Goal: Use online tool/utility: Utilize a website feature to perform a specific function

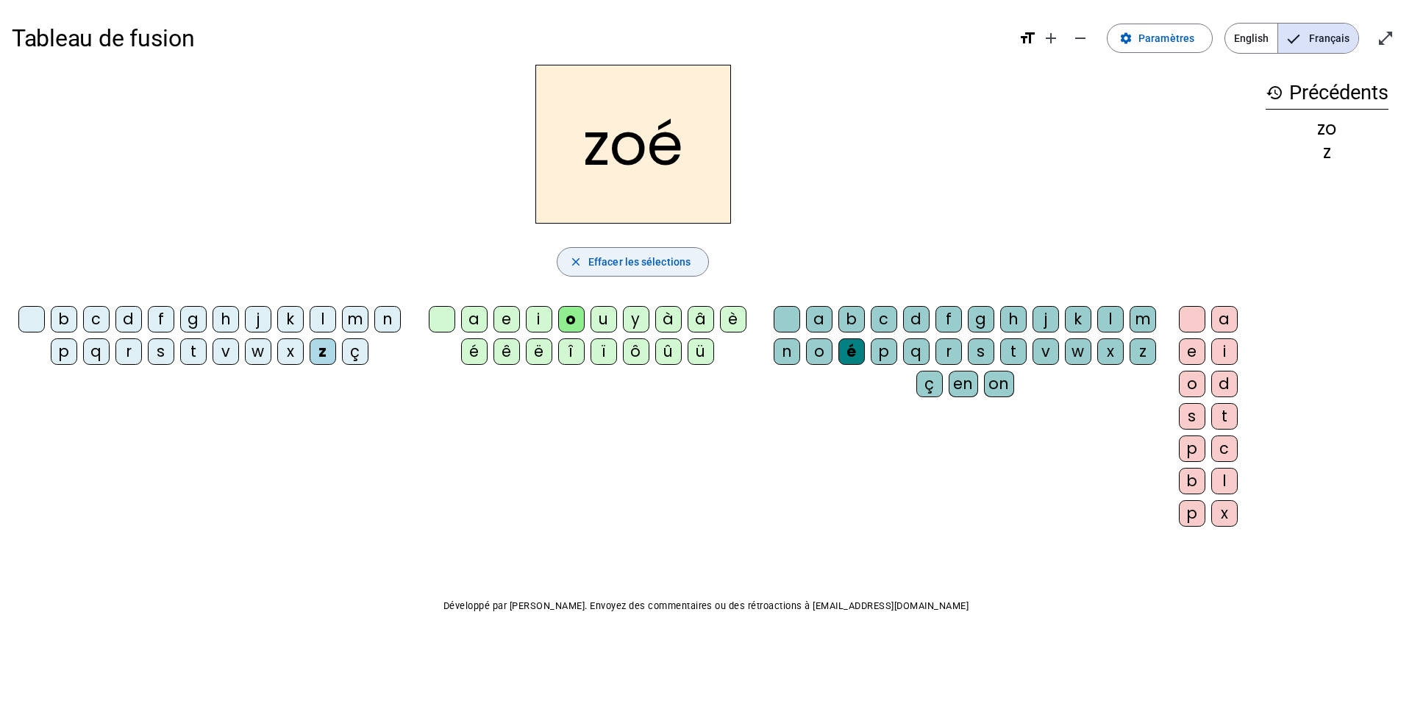
click at [618, 265] on span "Effacer les sélections" at bounding box center [639, 262] width 102 height 18
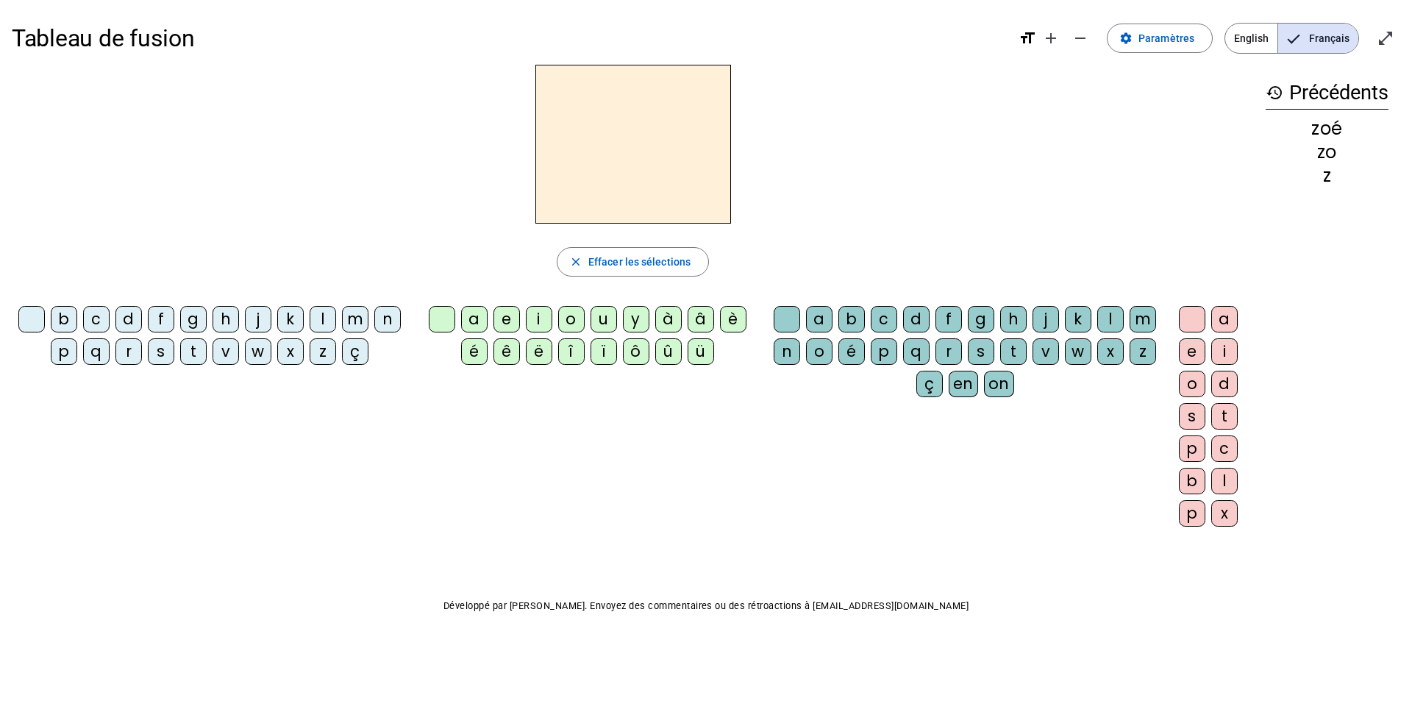
click at [351, 314] on div "m" at bounding box center [355, 319] width 26 height 26
click at [468, 315] on div "a" at bounding box center [474, 319] width 26 height 26
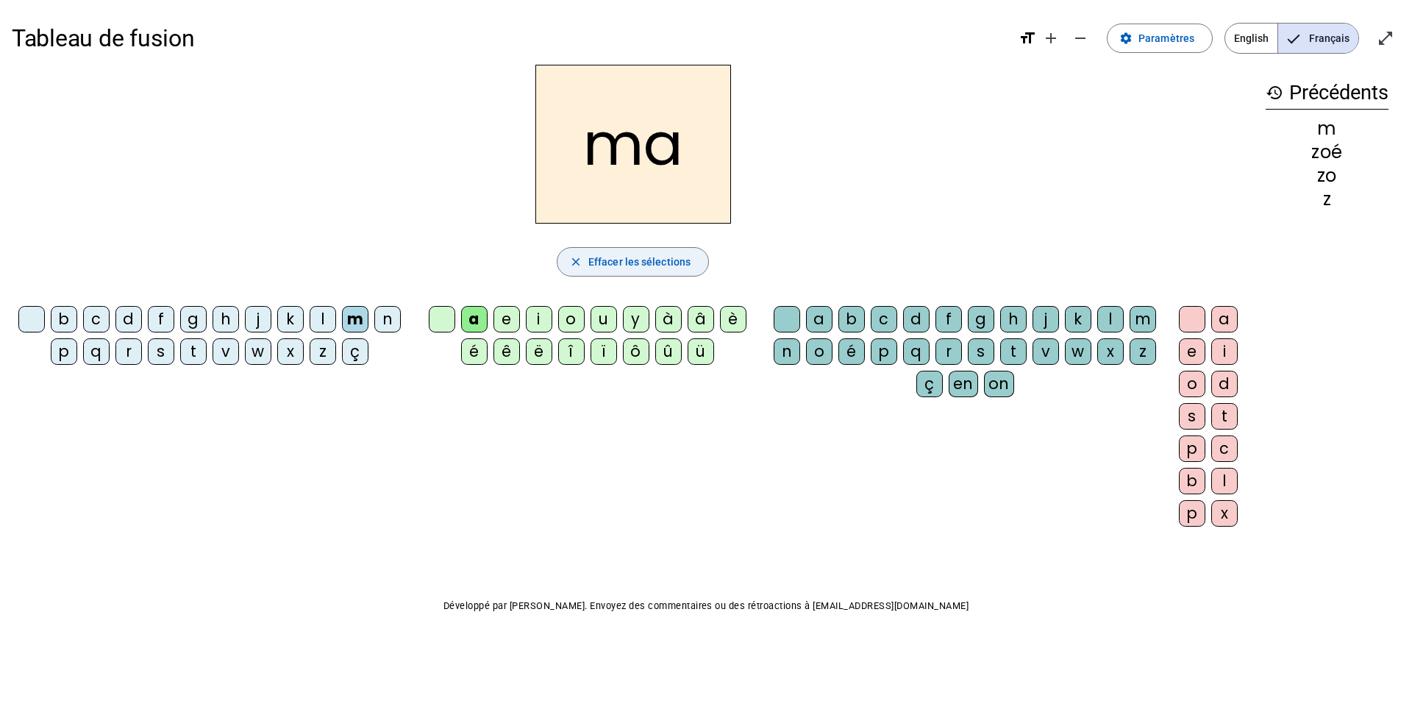
click at [643, 260] on span "Effacer les sélections" at bounding box center [639, 262] width 102 height 18
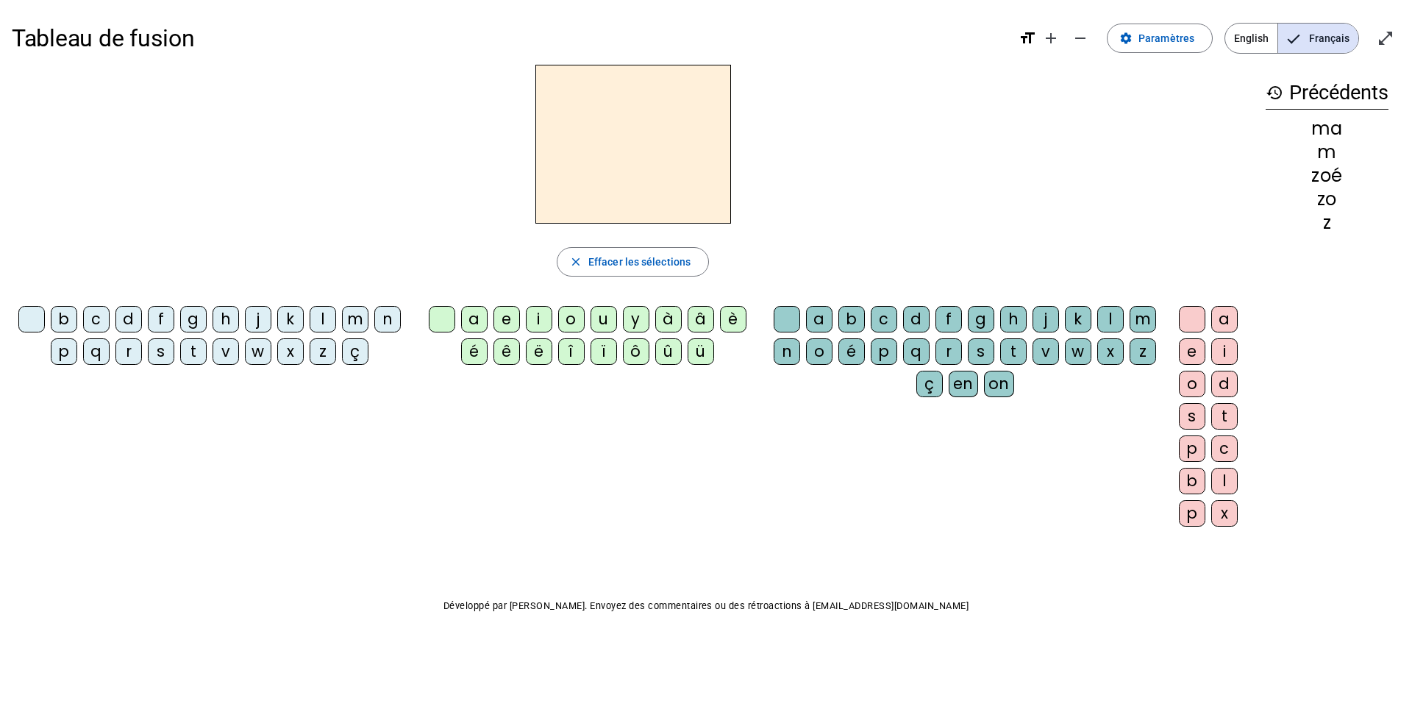
click at [192, 347] on div "t" at bounding box center [193, 351] width 26 height 26
click at [476, 316] on div "a" at bounding box center [474, 319] width 26 height 26
click at [605, 261] on span "Effacer les sélections" at bounding box center [639, 262] width 102 height 18
click at [322, 319] on div "l" at bounding box center [323, 319] width 26 height 26
click at [475, 313] on div "a" at bounding box center [474, 319] width 26 height 26
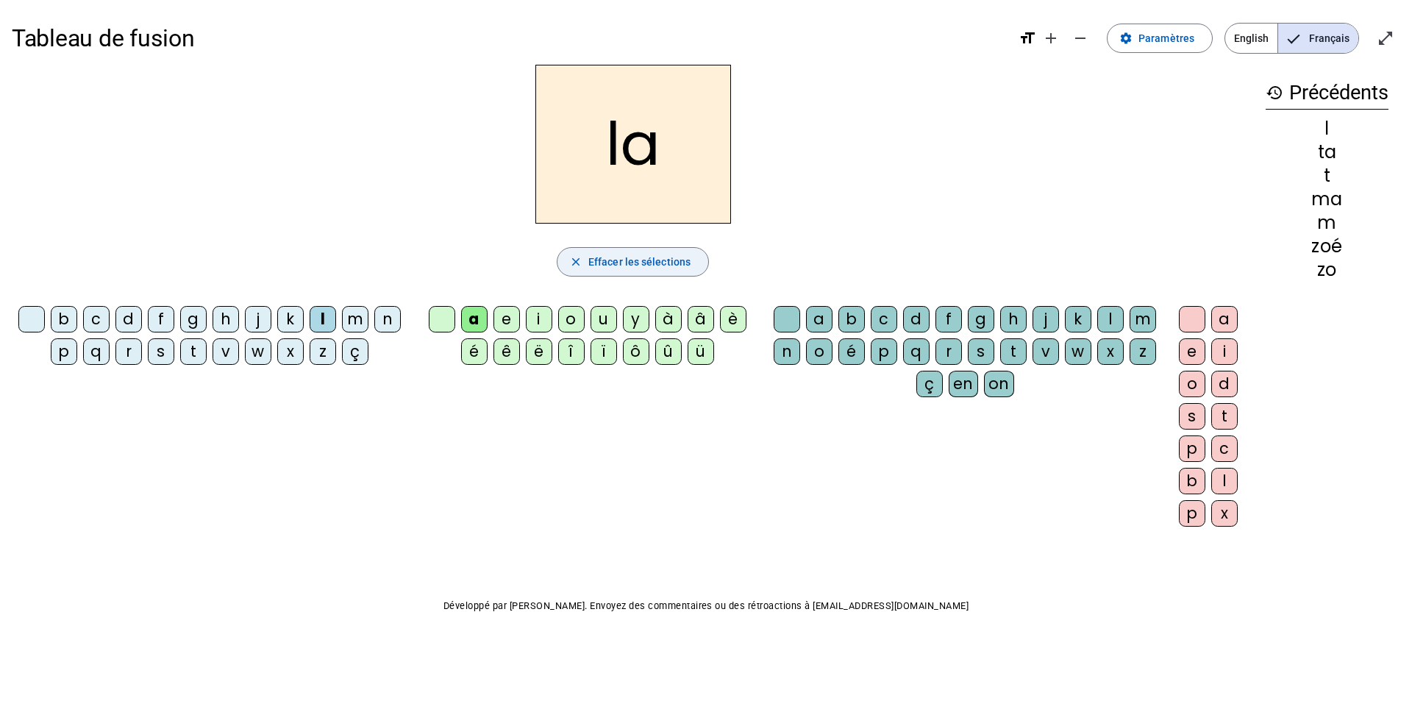
click at [623, 256] on span "Effacer les sélections" at bounding box center [639, 262] width 102 height 18
click at [158, 350] on div "s" at bounding box center [161, 351] width 26 height 26
click at [473, 318] on div "a" at bounding box center [474, 319] width 26 height 26
click at [618, 264] on span "Effacer les sélections" at bounding box center [639, 262] width 102 height 18
click at [157, 347] on div "s" at bounding box center [161, 351] width 26 height 26
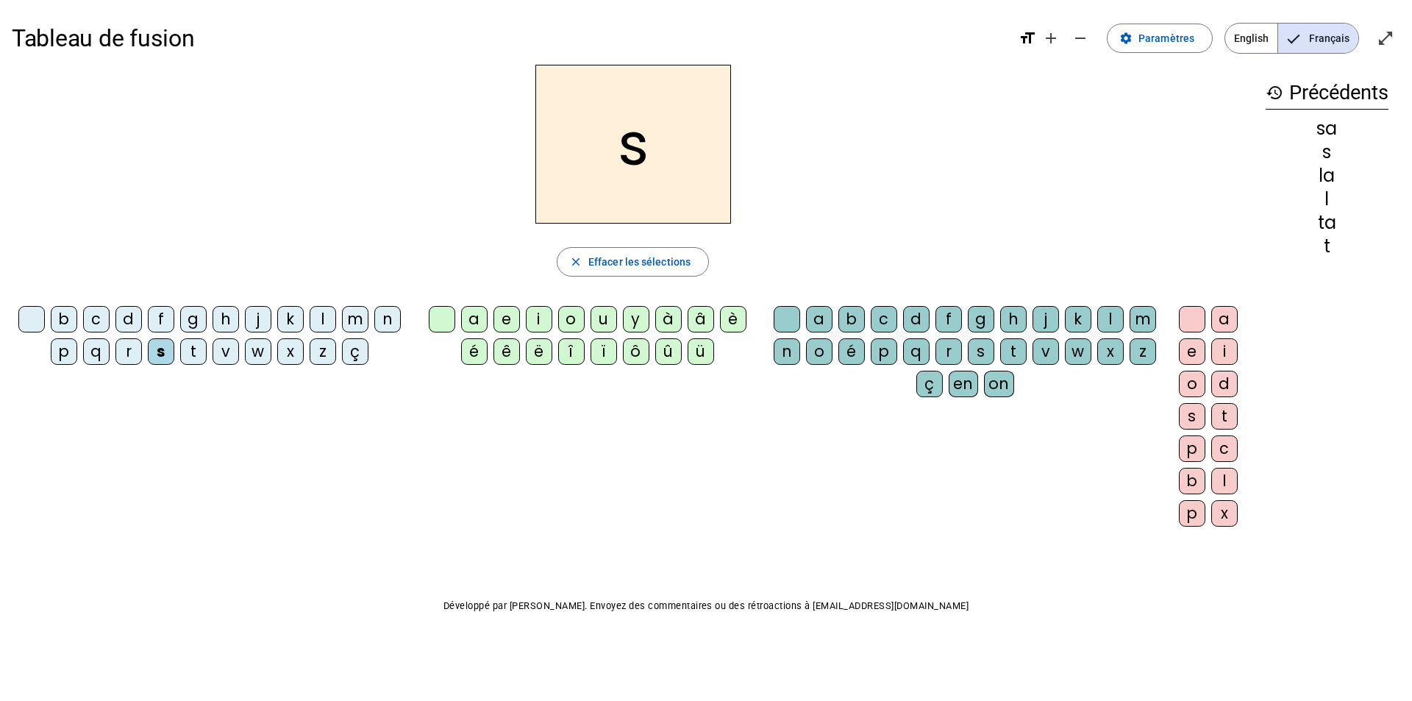
click at [466, 318] on div "a" at bounding box center [474, 319] width 26 height 26
click at [1107, 318] on div "l" at bounding box center [1110, 319] width 26 height 26
click at [607, 148] on h2 "sal" at bounding box center [633, 144] width 196 height 159
click at [602, 157] on h2 "sal" at bounding box center [633, 144] width 196 height 159
click at [608, 155] on h2 "sal" at bounding box center [633, 144] width 196 height 159
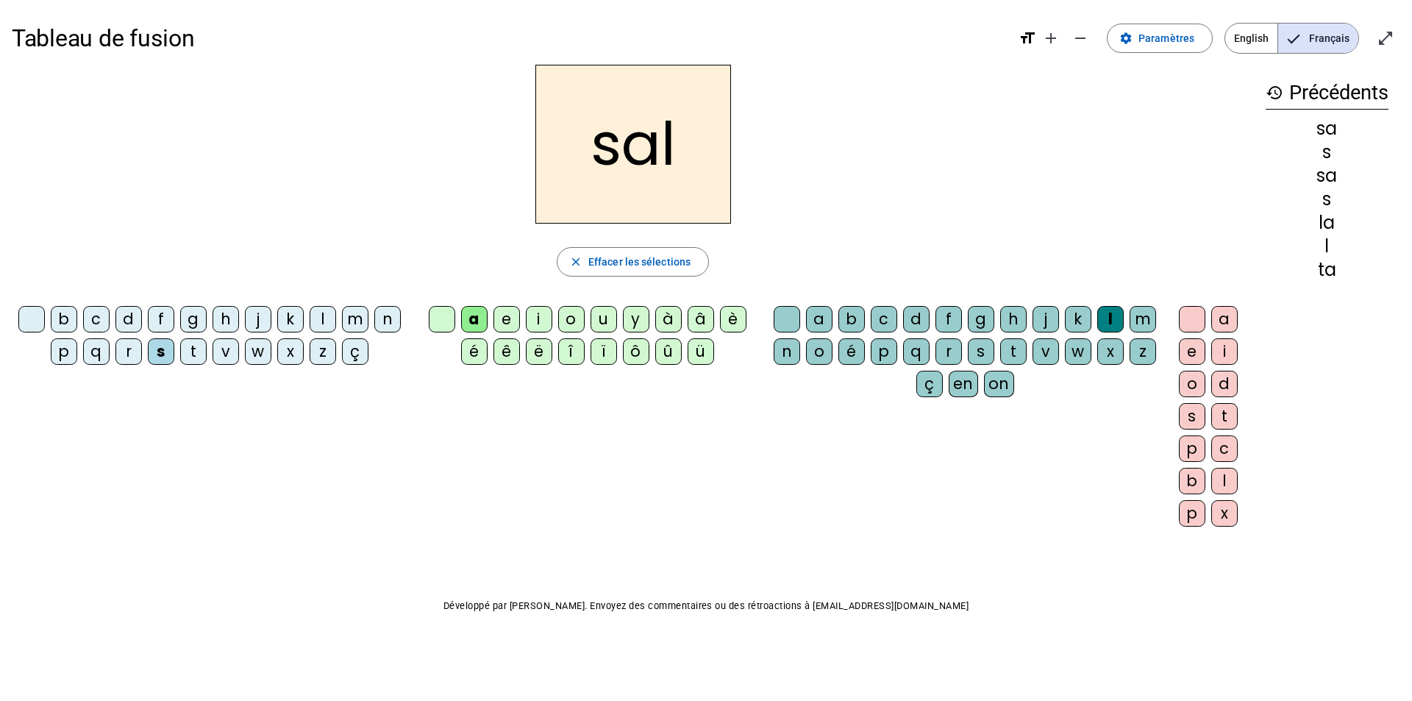
click at [65, 318] on div "b" at bounding box center [64, 319] width 26 height 26
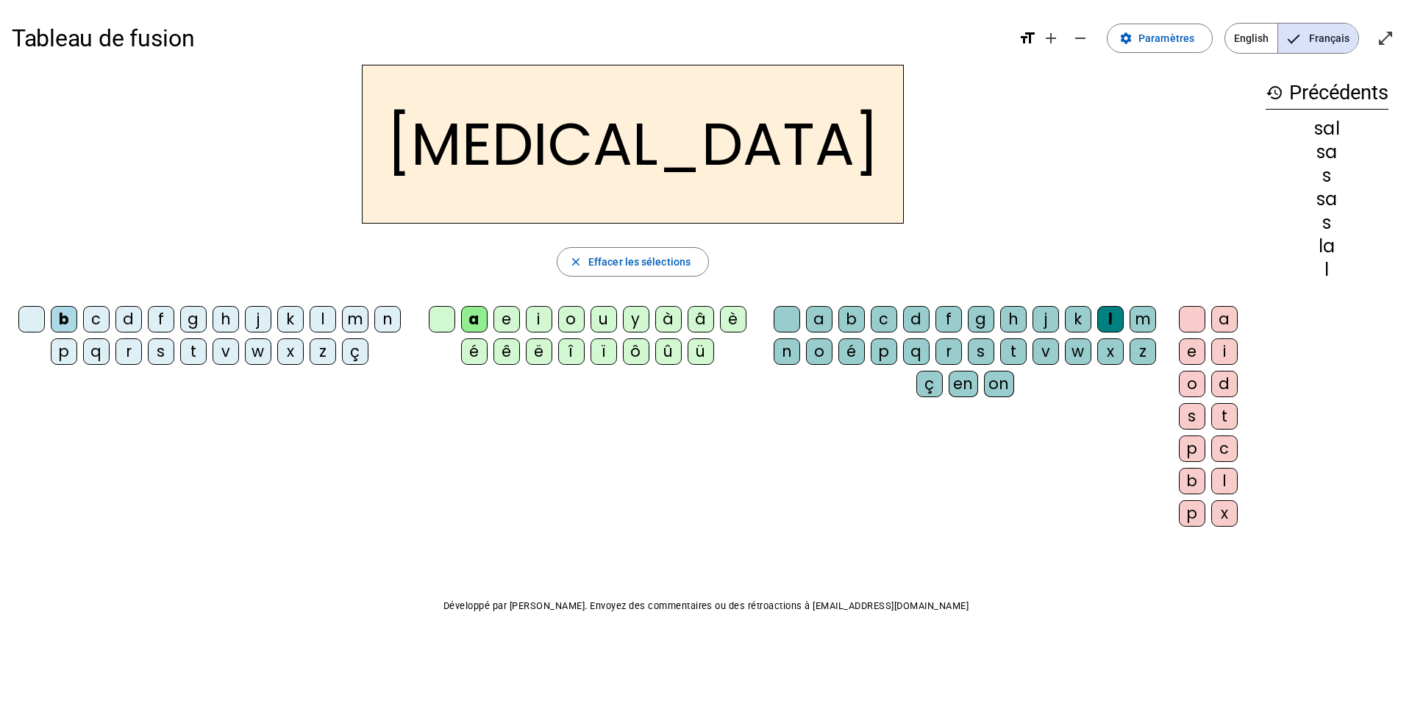
click at [356, 314] on div "m" at bounding box center [355, 319] width 26 height 26
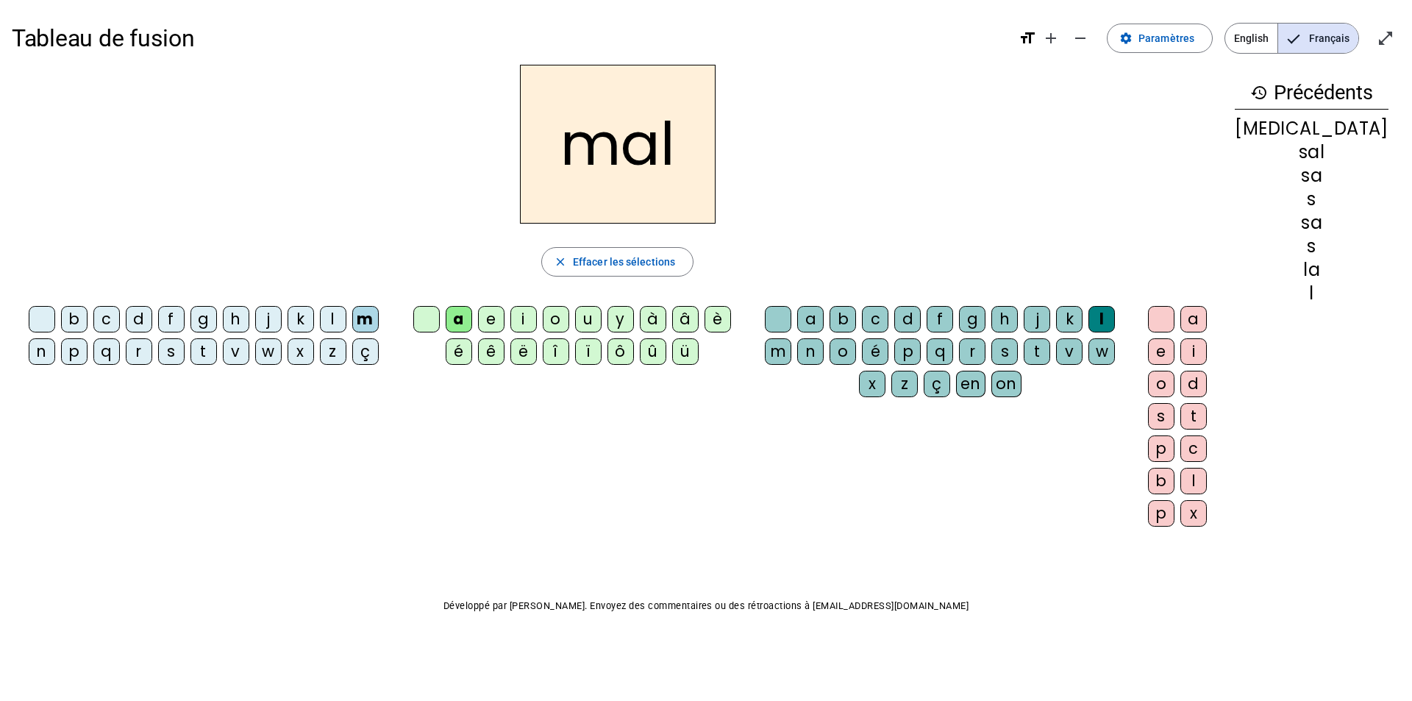
click at [537, 312] on div "i" at bounding box center [523, 319] width 26 height 26
click at [158, 348] on div "s" at bounding box center [171, 351] width 26 height 26
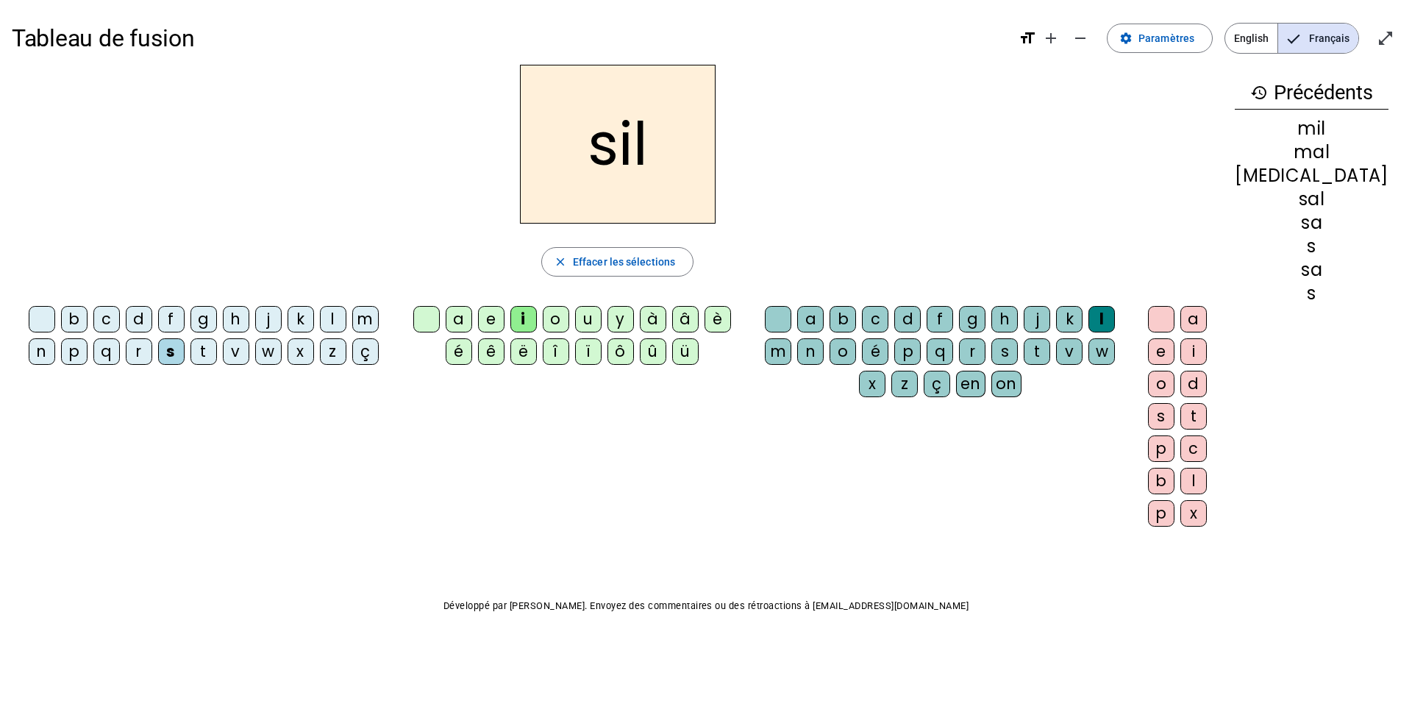
click at [674, 146] on h2 "sil" at bounding box center [618, 144] width 196 height 159
click at [1112, 313] on div "l" at bounding box center [1101, 319] width 26 height 26
click at [1104, 315] on div "l" at bounding box center [1101, 319] width 26 height 26
click at [1110, 330] on div "l" at bounding box center [1101, 319] width 26 height 26
click at [1115, 325] on div "l" at bounding box center [1101, 319] width 26 height 26
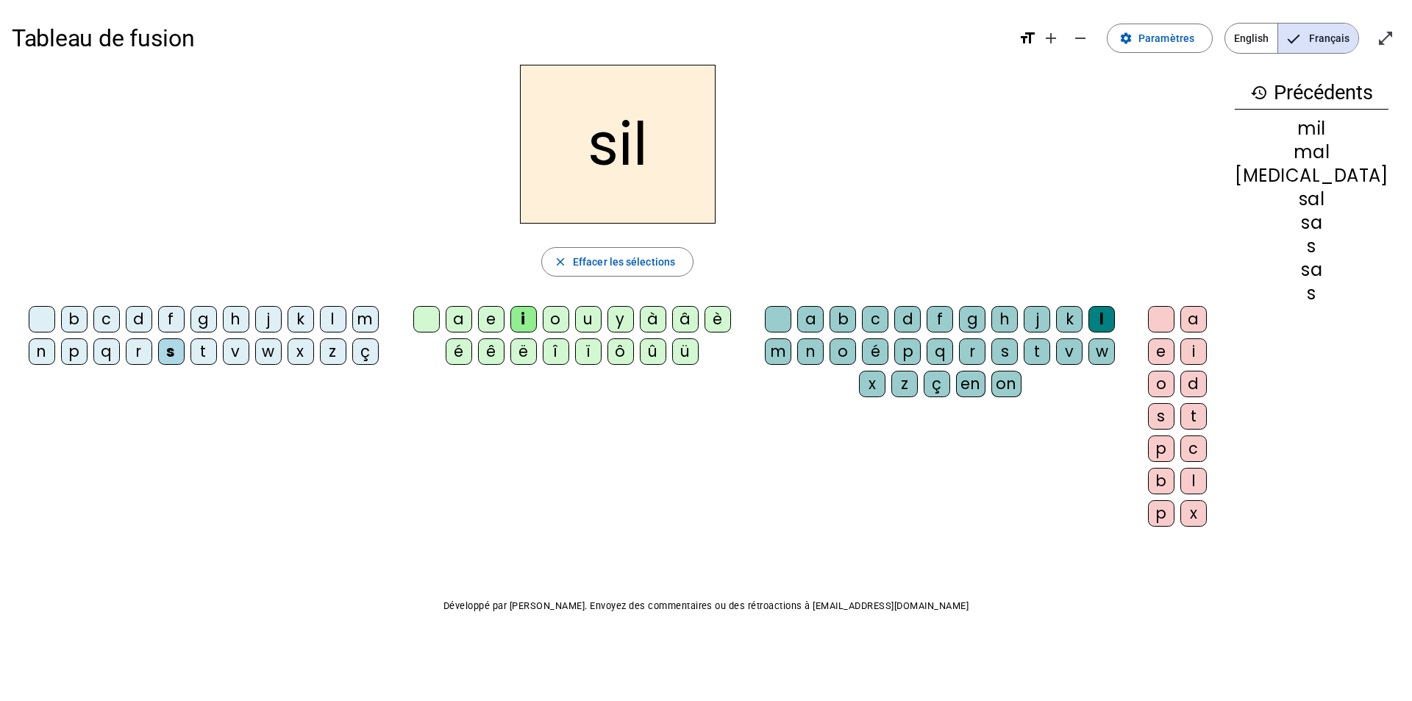
click at [783, 314] on div at bounding box center [778, 319] width 26 height 26
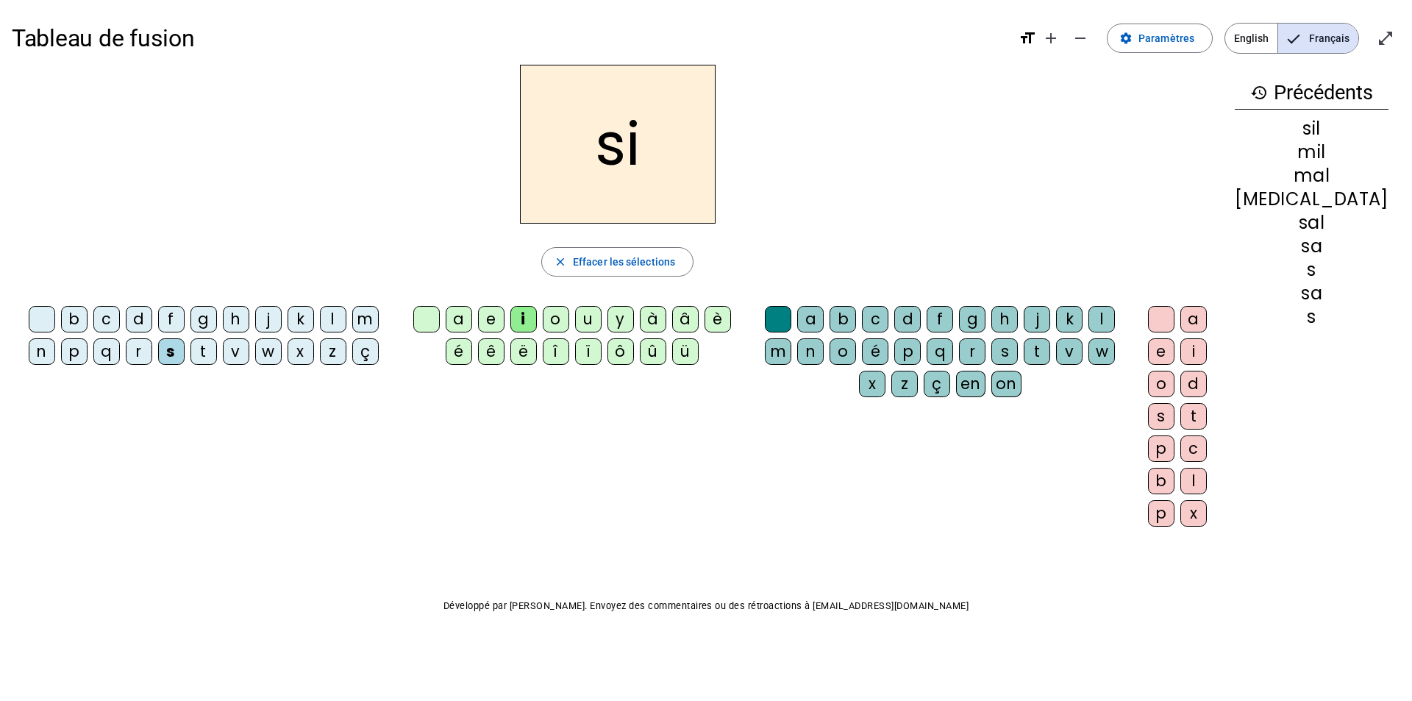
click at [504, 314] on div "e" at bounding box center [491, 319] width 26 height 26
click at [602, 318] on div "u" at bounding box center [588, 319] width 26 height 26
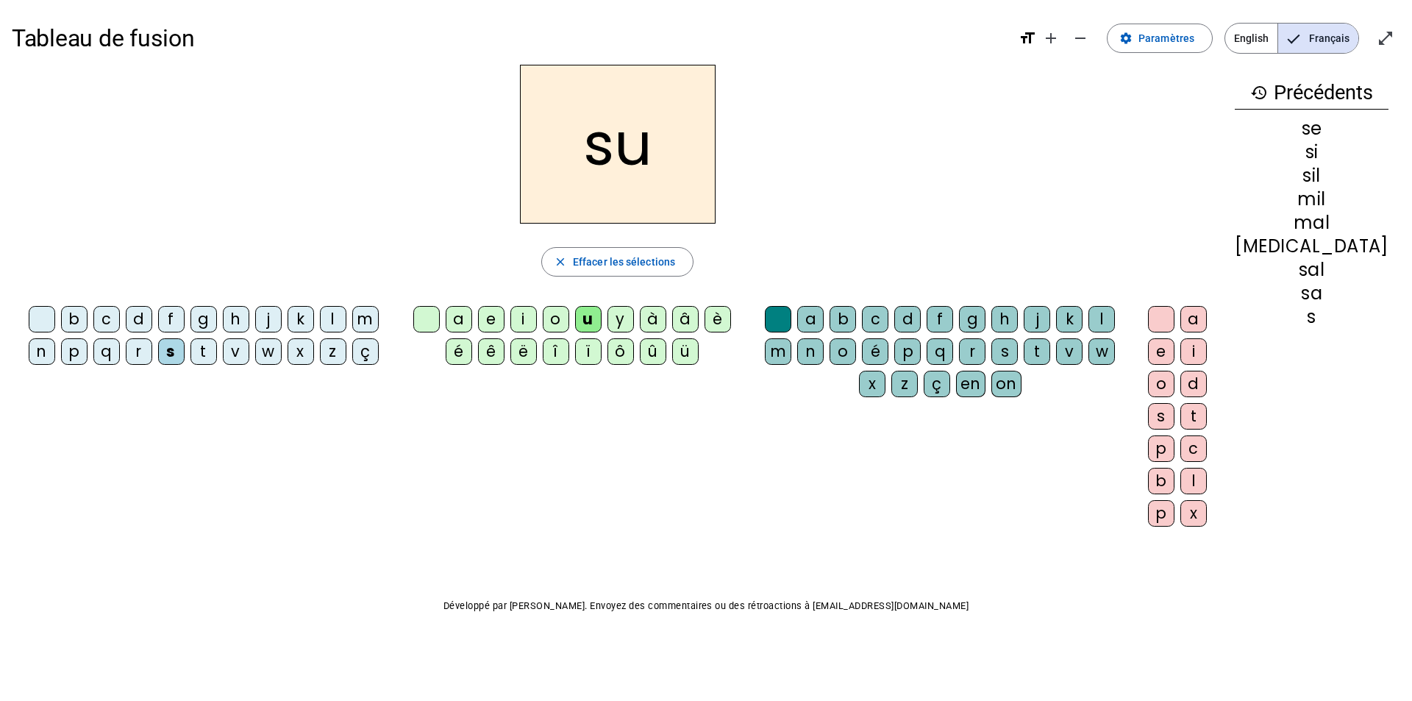
click at [959, 346] on div "r" at bounding box center [972, 351] width 26 height 26
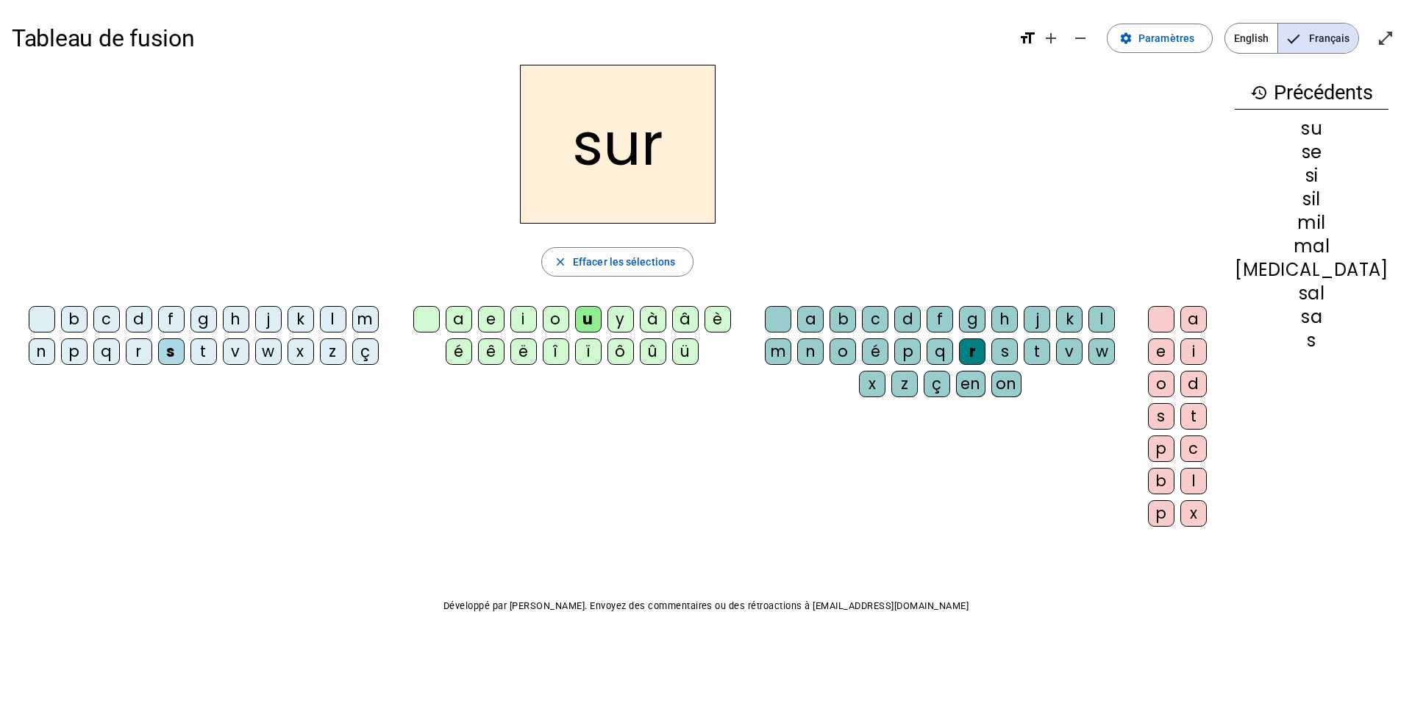
click at [357, 313] on div "m" at bounding box center [365, 319] width 26 height 26
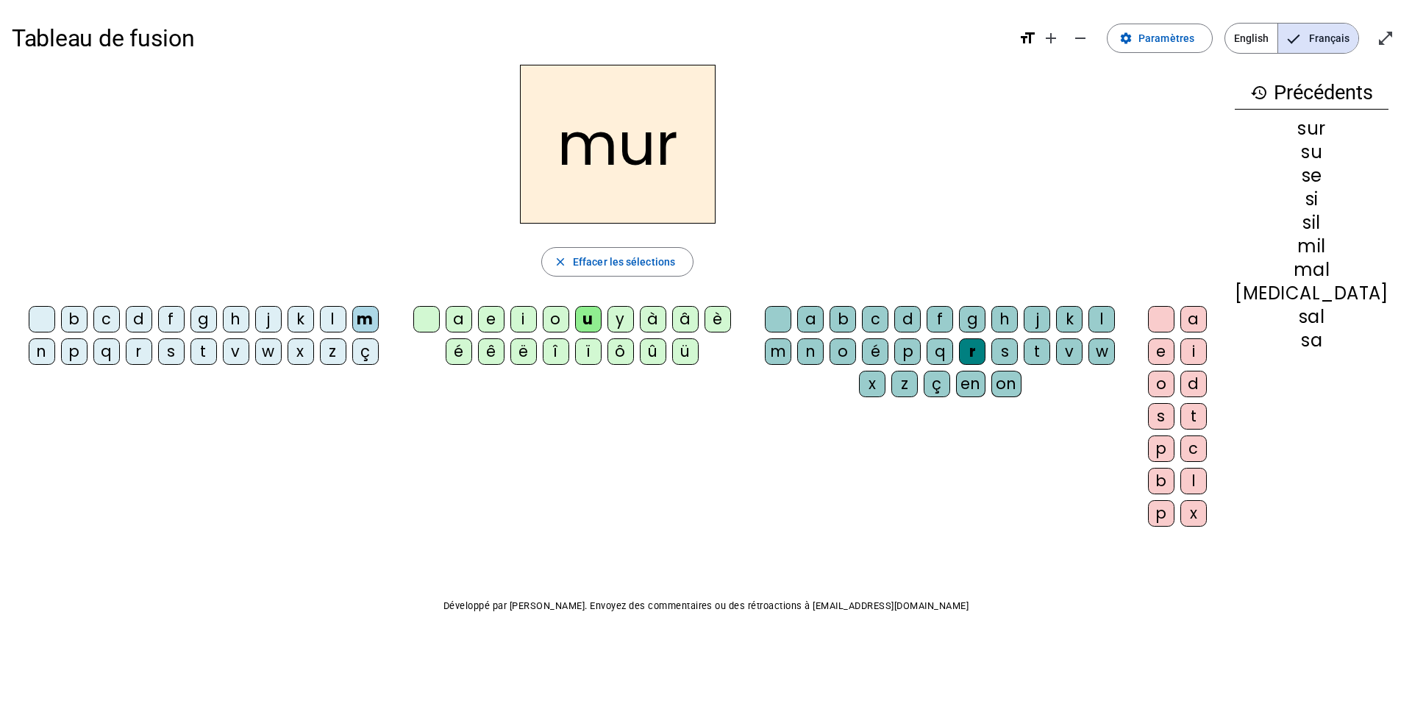
click at [126, 313] on div "d" at bounding box center [139, 319] width 26 height 26
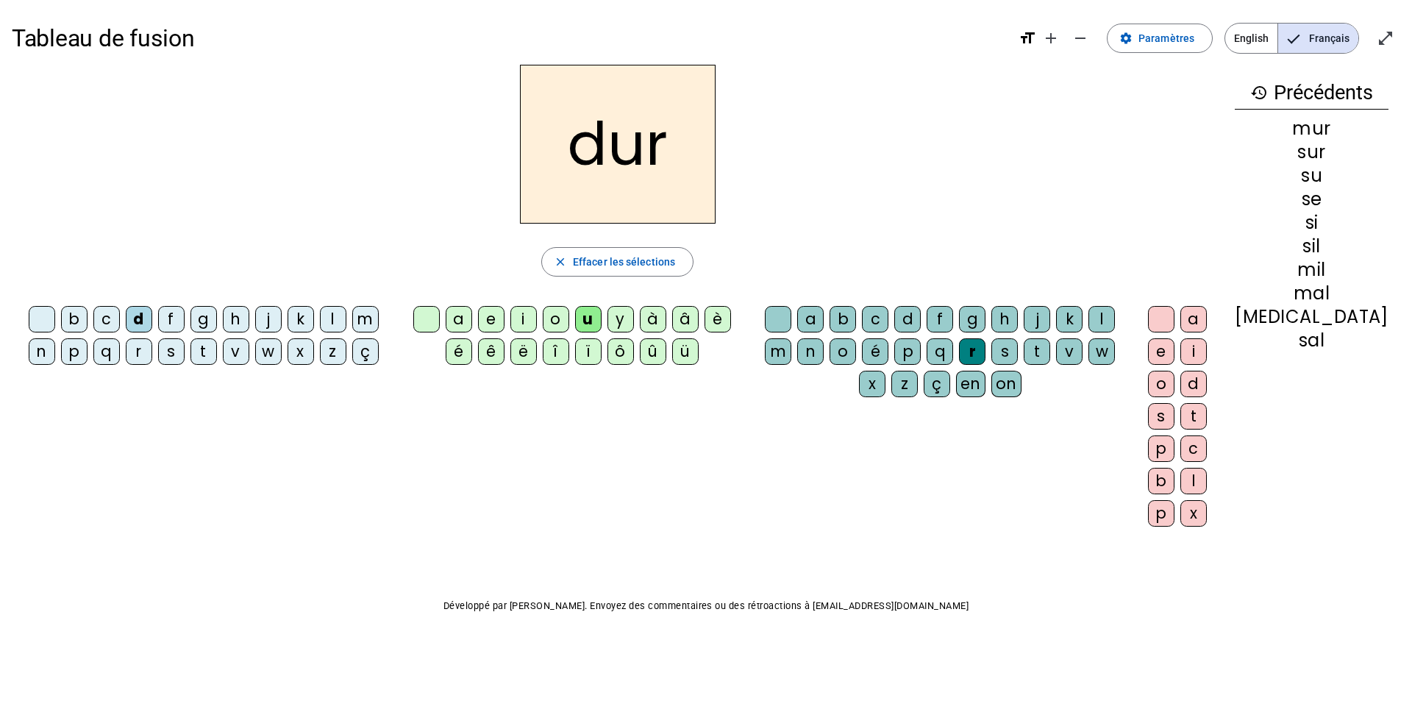
click at [785, 313] on div at bounding box center [778, 319] width 26 height 26
click at [69, 317] on div "b" at bounding box center [74, 319] width 26 height 26
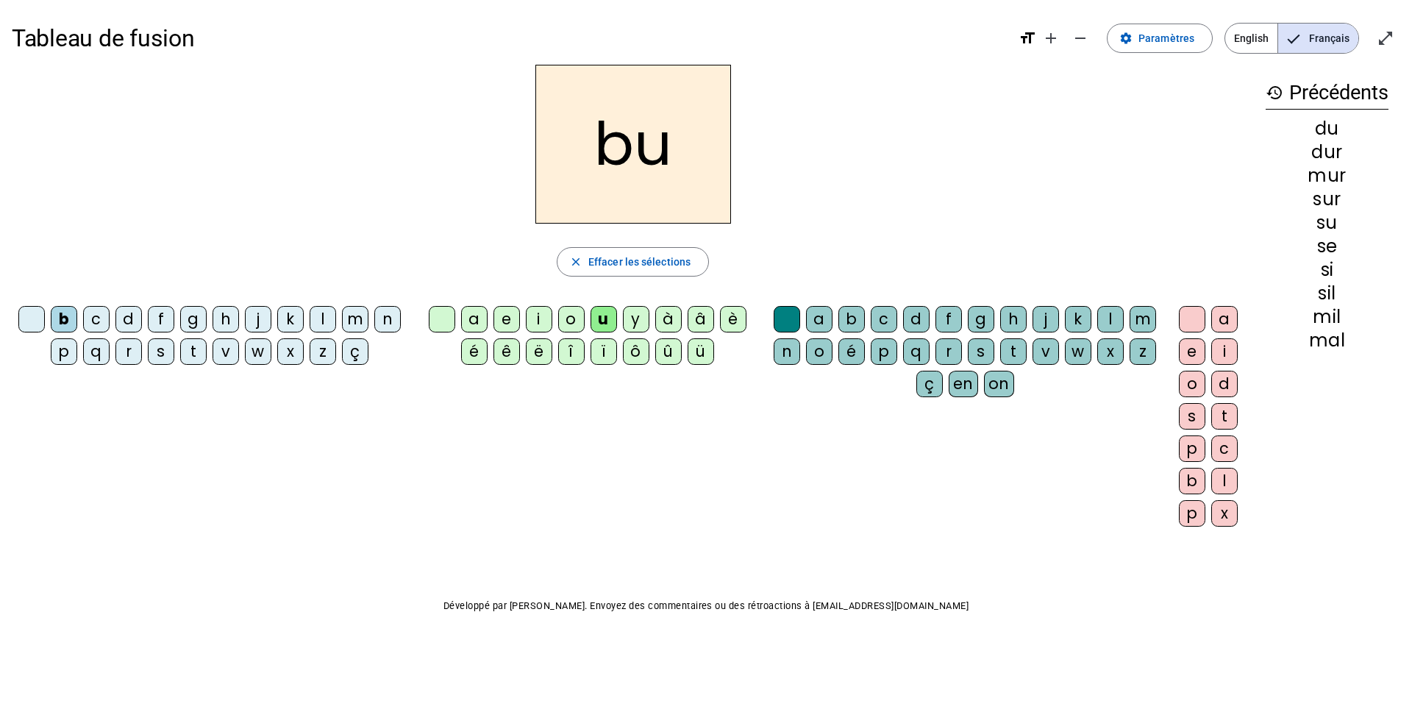
click at [224, 351] on div "v" at bounding box center [226, 351] width 26 height 26
click at [194, 347] on div "t" at bounding box center [193, 351] width 26 height 26
click at [510, 315] on div "e" at bounding box center [506, 319] width 26 height 26
click at [319, 314] on div "l" at bounding box center [323, 319] width 26 height 26
click at [657, 148] on h2 "le" at bounding box center [633, 144] width 196 height 159
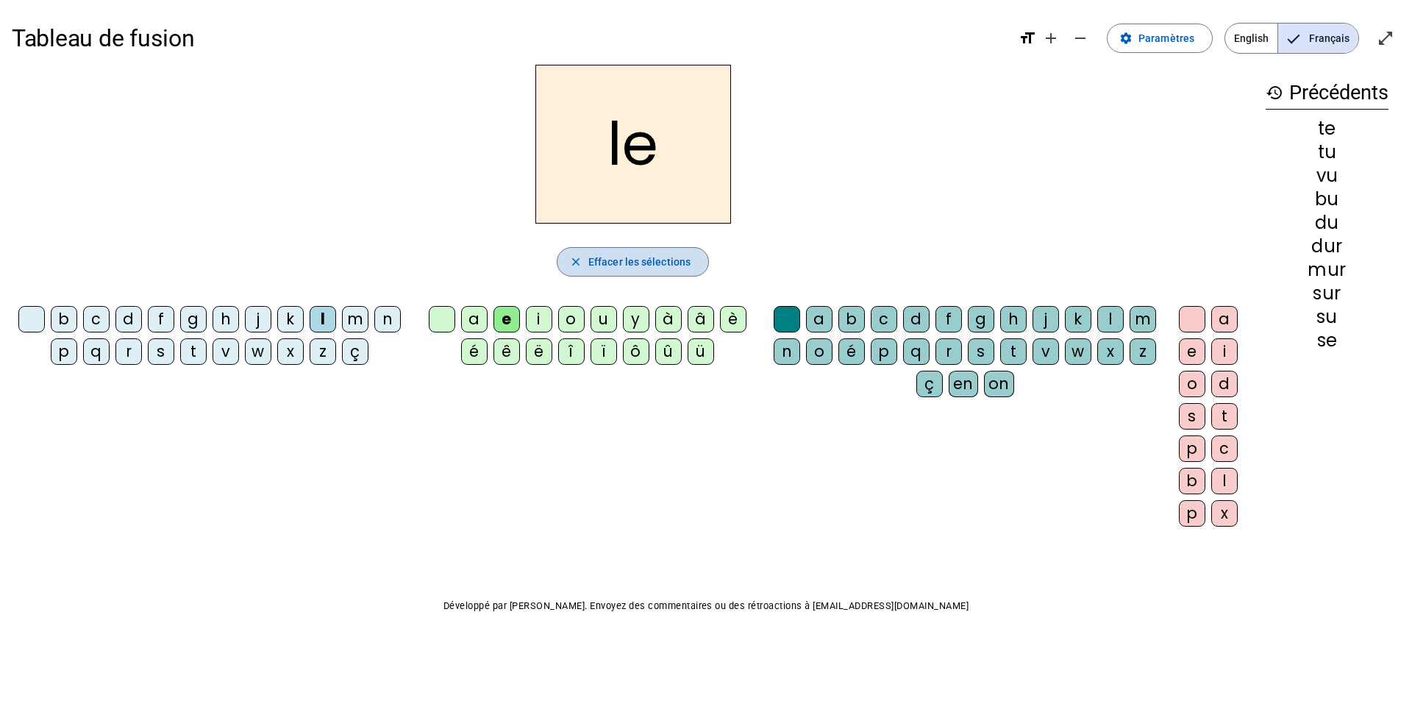
click at [628, 265] on span "Effacer les sélections" at bounding box center [639, 262] width 102 height 18
click at [128, 345] on div "r" at bounding box center [128, 351] width 26 height 26
click at [473, 317] on div "a" at bounding box center [474, 319] width 26 height 26
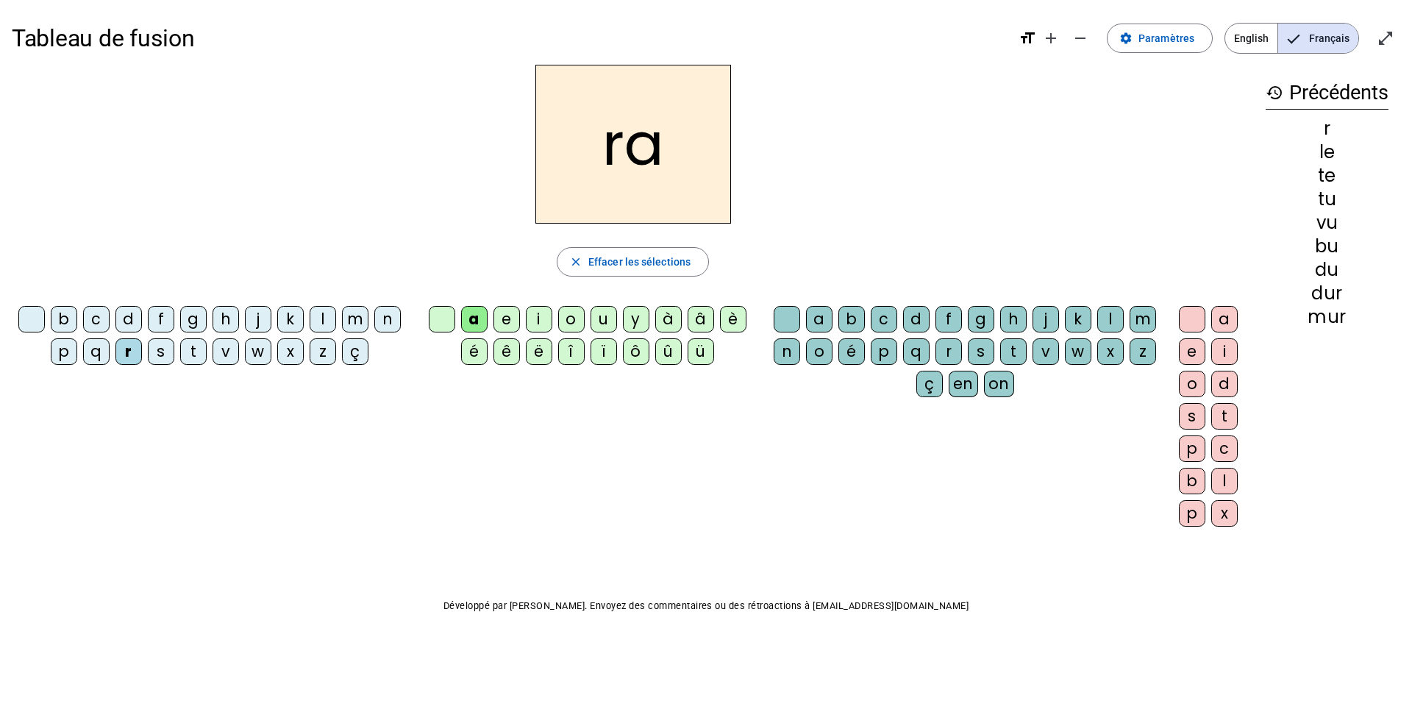
click at [1009, 350] on div "t" at bounding box center [1013, 351] width 26 height 26
click at [351, 321] on div "m" at bounding box center [355, 319] width 26 height 26
click at [786, 316] on div at bounding box center [787, 319] width 26 height 26
click at [162, 317] on div "f" at bounding box center [161, 319] width 26 height 26
click at [259, 320] on div "j" at bounding box center [258, 319] width 26 height 26
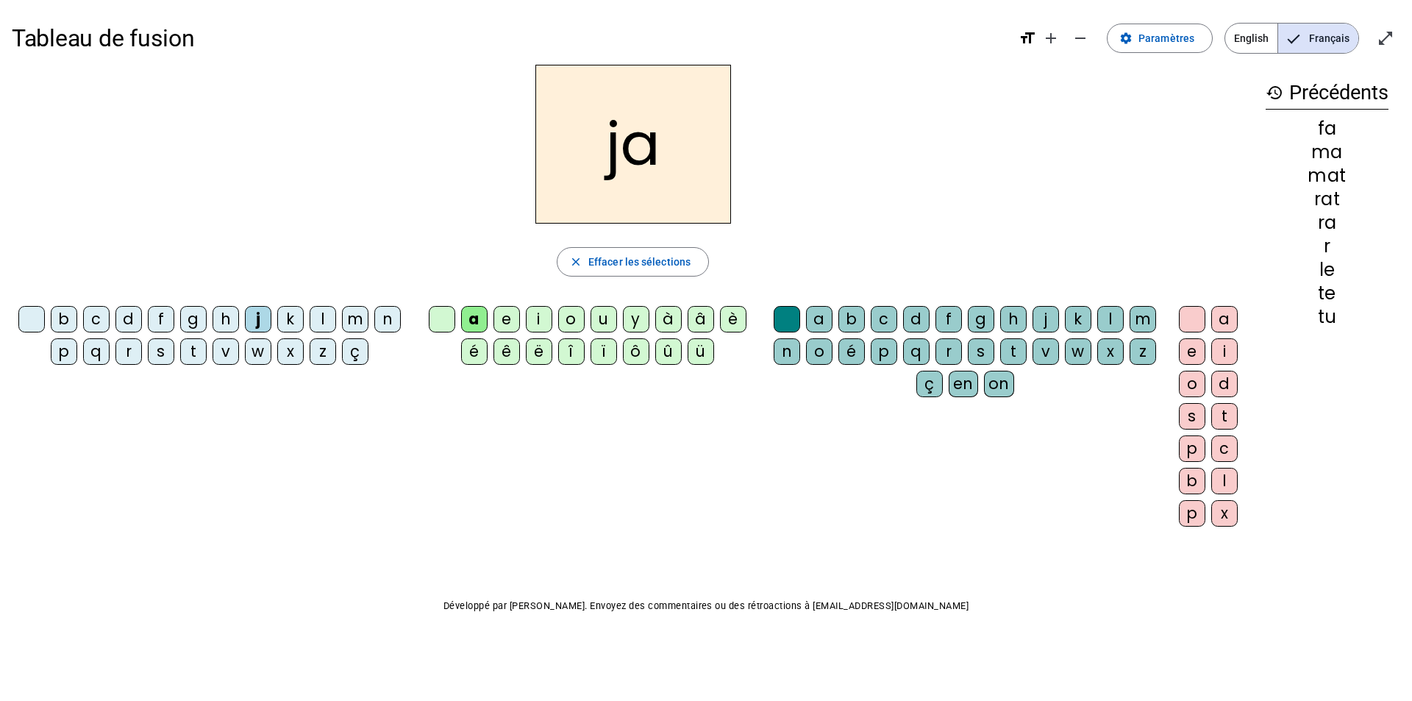
click at [324, 313] on div "l" at bounding box center [323, 319] width 26 height 26
click at [382, 318] on div "n" at bounding box center [387, 319] width 26 height 26
click at [252, 348] on div "w" at bounding box center [258, 351] width 26 height 26
click at [199, 345] on div "t" at bounding box center [193, 351] width 26 height 26
click at [61, 357] on div "p" at bounding box center [64, 351] width 26 height 26
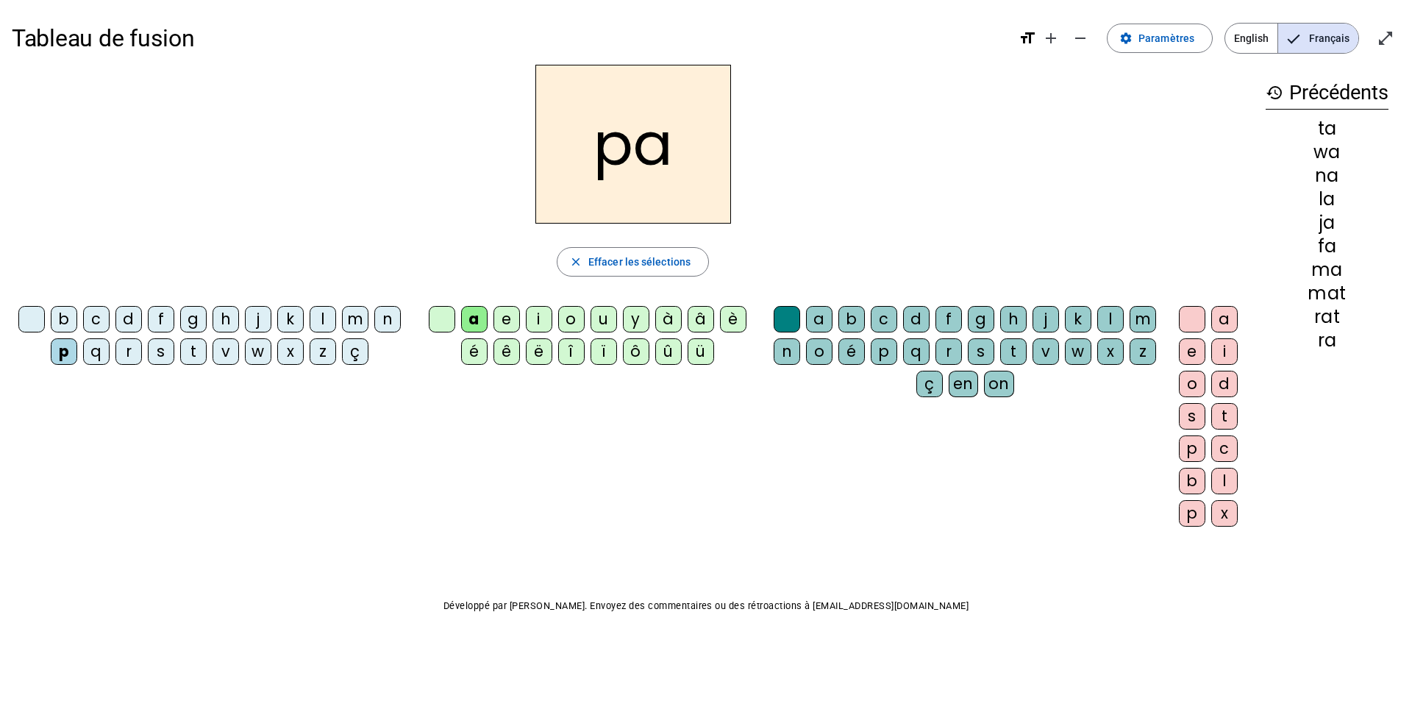
click at [564, 317] on div "o" at bounding box center [571, 319] width 26 height 26
click at [501, 321] on div "e" at bounding box center [506, 319] width 26 height 26
click at [729, 318] on div "è" at bounding box center [733, 319] width 26 height 26
click at [631, 350] on div "ô" at bounding box center [636, 351] width 26 height 26
click at [576, 349] on div "î" at bounding box center [571, 351] width 26 height 26
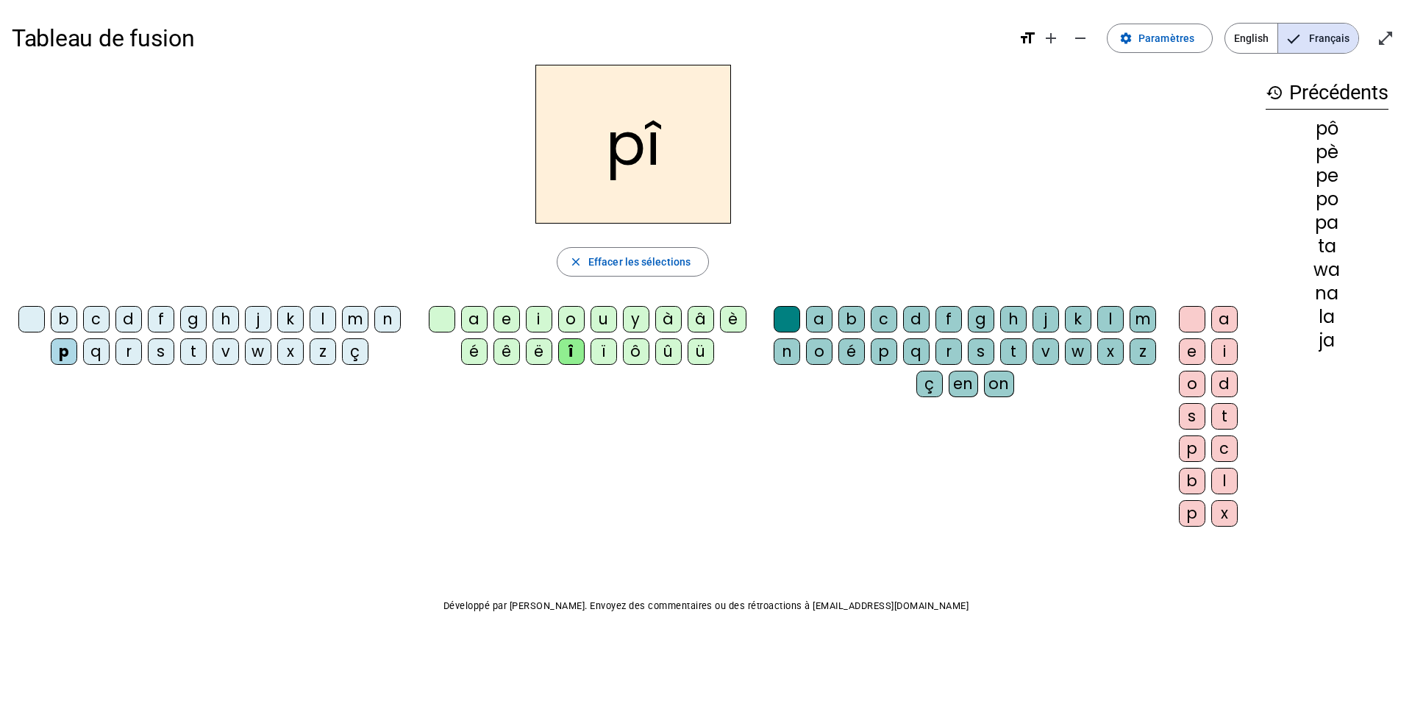
click at [640, 315] on div "y" at bounding box center [636, 319] width 26 height 26
click at [507, 320] on div "e" at bounding box center [506, 319] width 26 height 26
click at [984, 318] on div "g" at bounding box center [981, 319] width 26 height 26
click at [877, 348] on div "p" at bounding box center [884, 351] width 26 height 26
click at [981, 350] on div "s" at bounding box center [981, 351] width 26 height 26
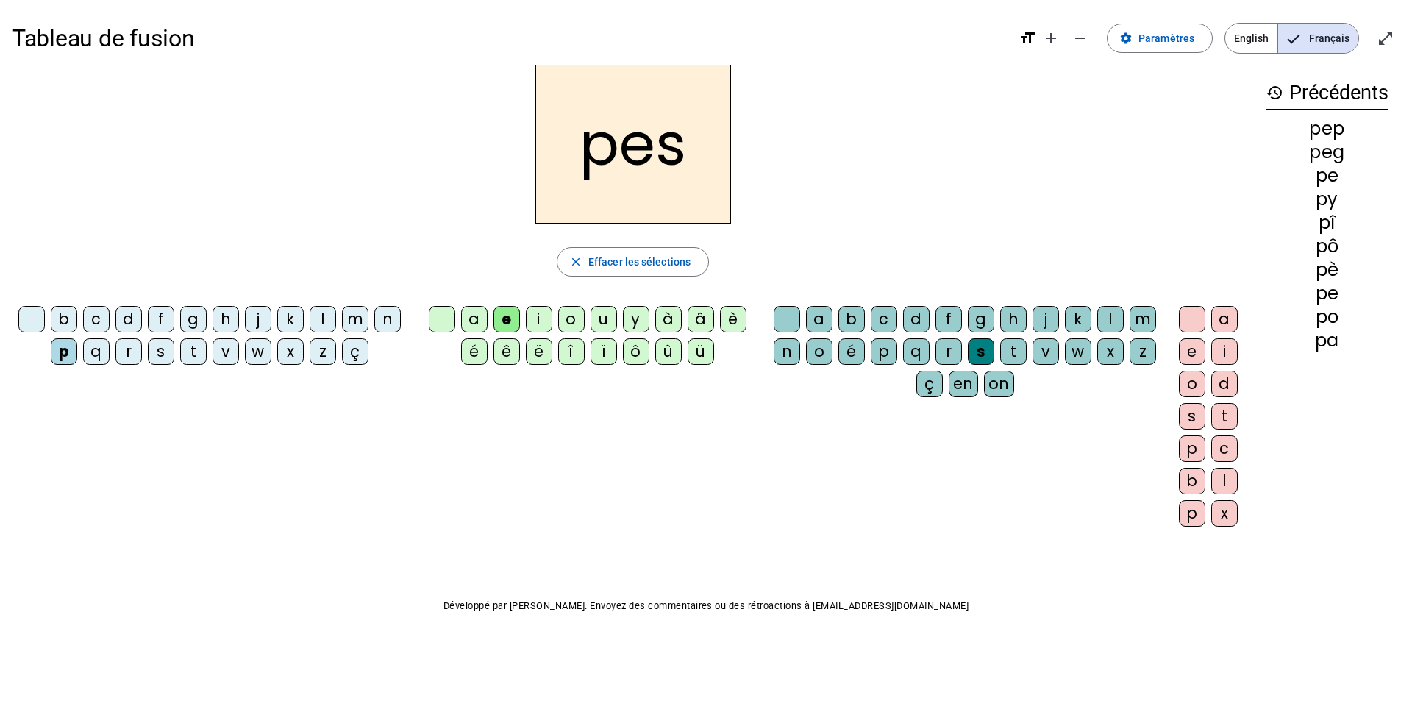
click at [192, 349] on div "t" at bounding box center [193, 351] width 26 height 26
click at [101, 315] on div "c" at bounding box center [96, 319] width 26 height 26
click at [160, 351] on div "s" at bounding box center [161, 351] width 26 height 26
click at [324, 319] on div "l" at bounding box center [323, 319] width 26 height 26
click at [358, 315] on div "m" at bounding box center [355, 319] width 26 height 26
